Goal: Task Accomplishment & Management: Use online tool/utility

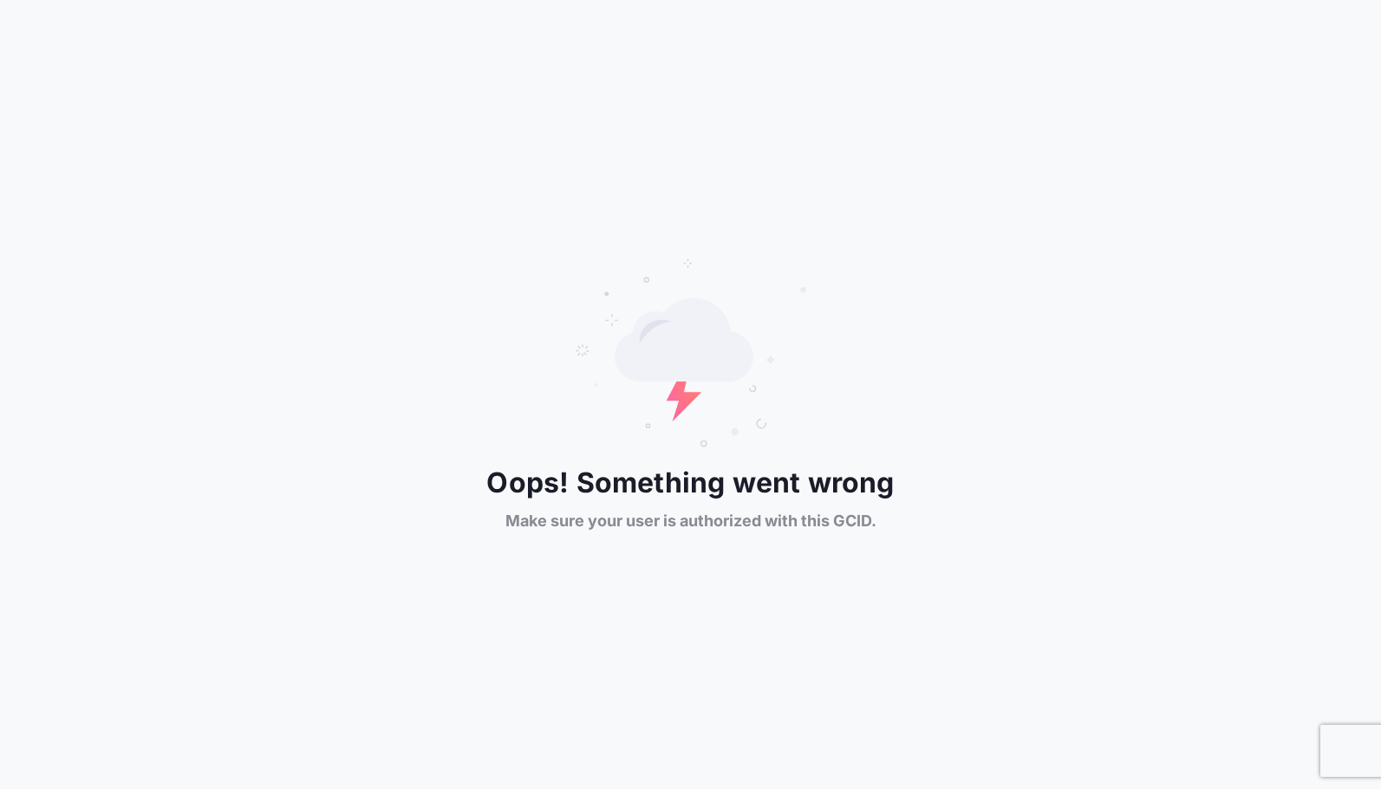
click at [468, 91] on div "Oops! Something went wrong Make sure your user is authorized with this GCID." at bounding box center [690, 394] width 1381 height 789
